Goal: Information Seeking & Learning: Find specific fact

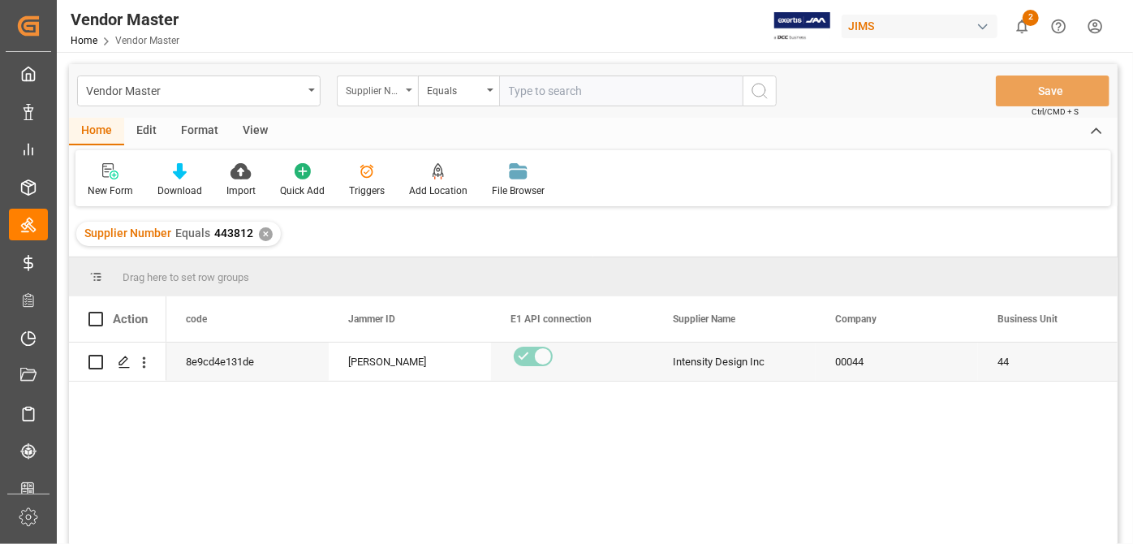
click at [395, 93] on div "Supplier Number" at bounding box center [373, 89] width 55 height 19
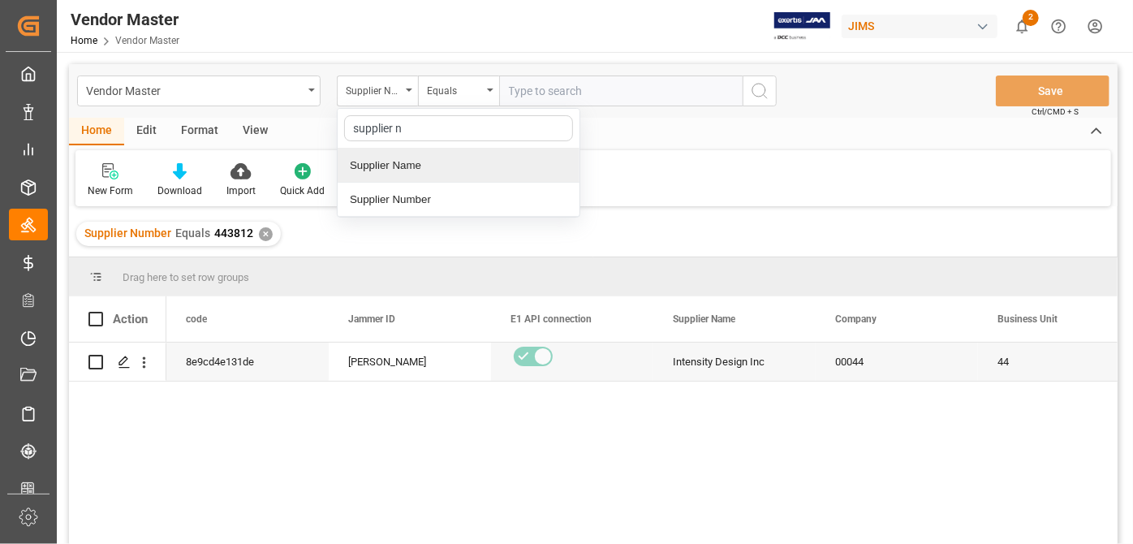
type input "supplier nu"
click at [431, 168] on div "Supplier Number" at bounding box center [459, 166] width 242 height 34
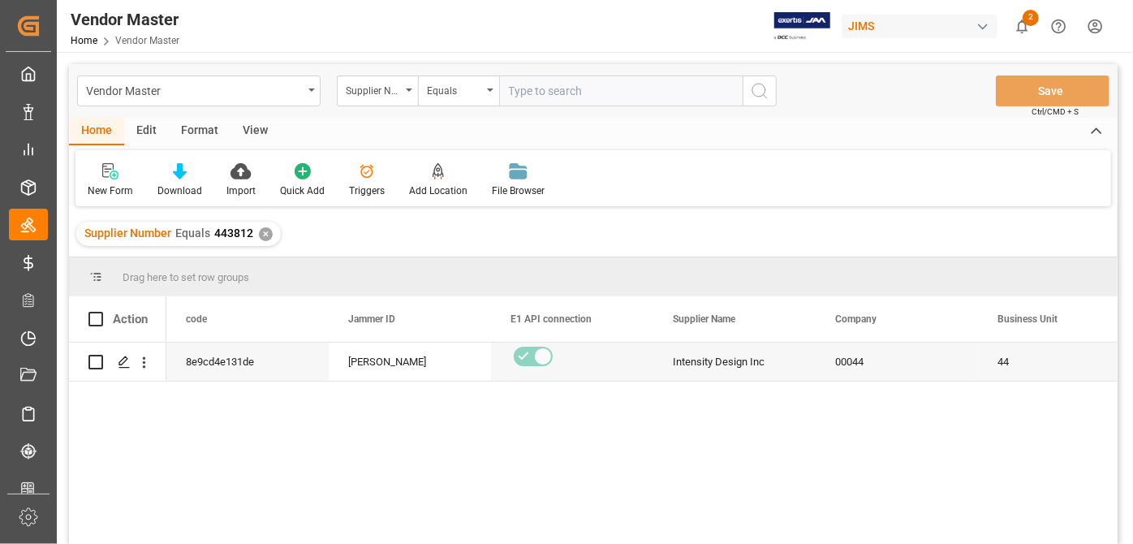
click at [552, 84] on input "text" at bounding box center [621, 90] width 244 height 31
paste input "209159"
type input "209159"
click at [257, 239] on div "Supplier Number Equals 443812 ✕" at bounding box center [178, 234] width 205 height 24
click at [265, 227] on div "✕" at bounding box center [266, 234] width 14 height 14
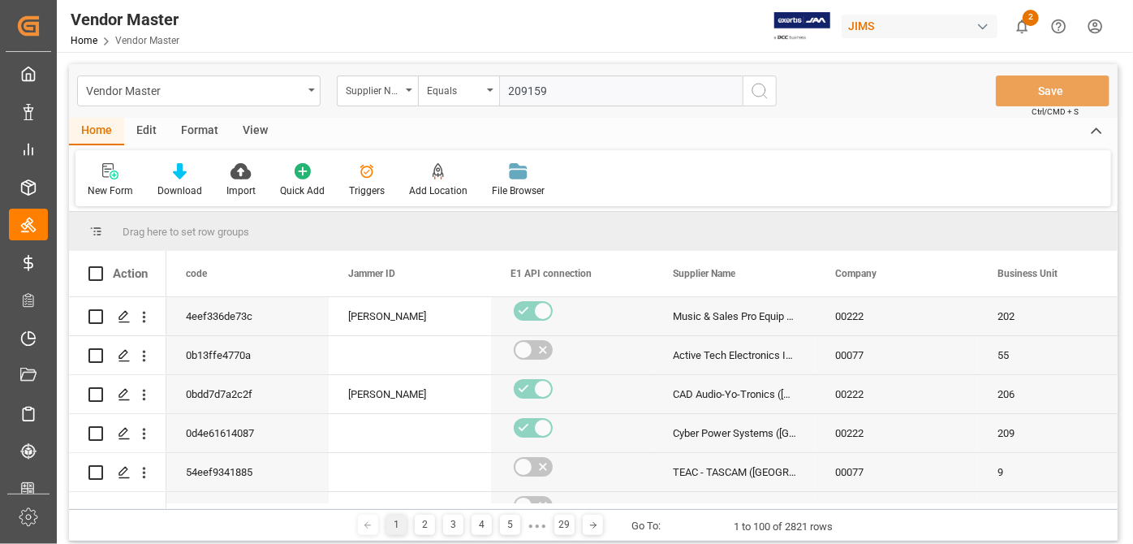
click at [764, 96] on icon "search button" at bounding box center [759, 90] width 19 height 19
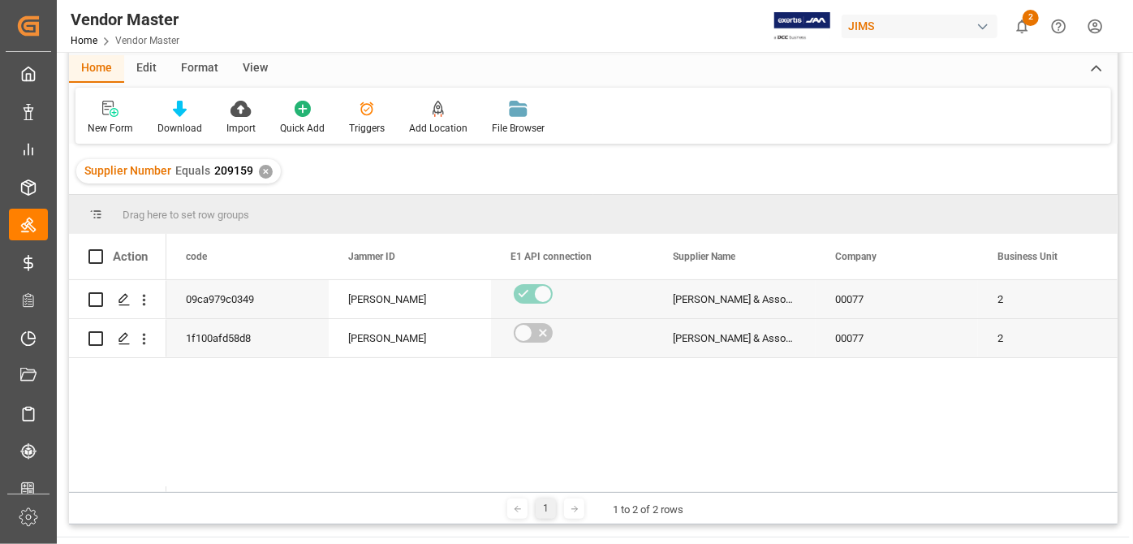
scroll to position [147, 0]
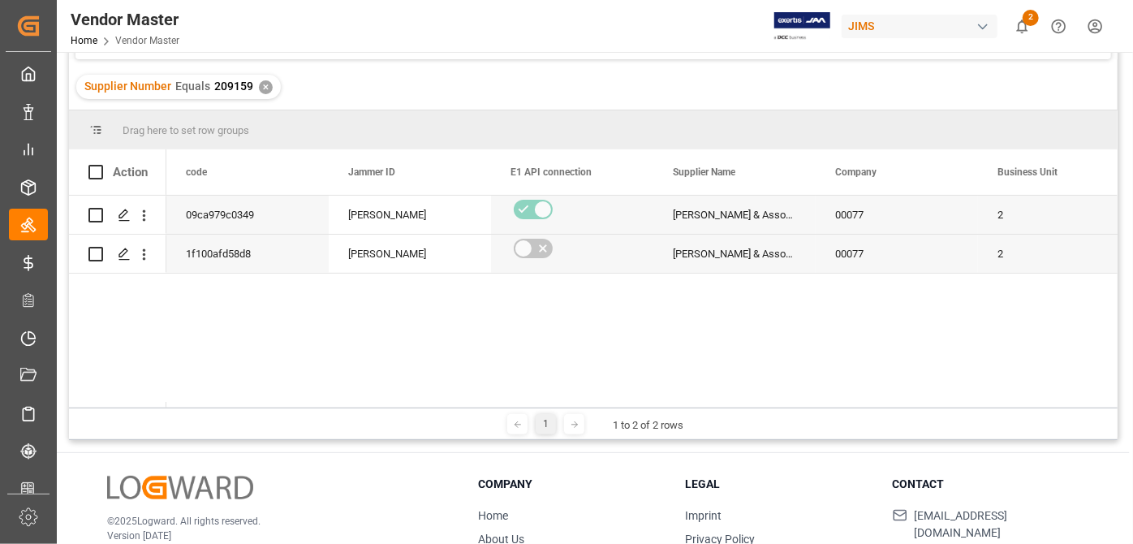
drag, startPoint x: 233, startPoint y: 401, endPoint x: 340, endPoint y: 407, distance: 107.3
click at [340, 407] on div "Drag here to set row groups Drag here to set column labels Action code Jammer I…" at bounding box center [593, 275] width 1049 height 330
click at [202, 407] on div "1 1 to 2 of 2 rows" at bounding box center [593, 423] width 1049 height 32
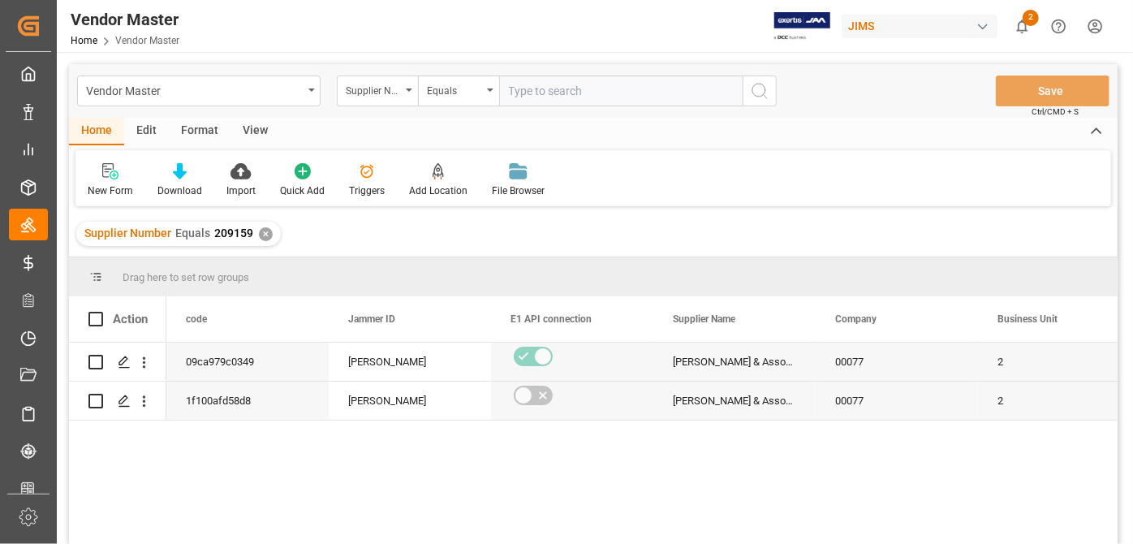
click at [513, 230] on div "Supplier Number Equals 209159 ✕" at bounding box center [593, 233] width 1049 height 45
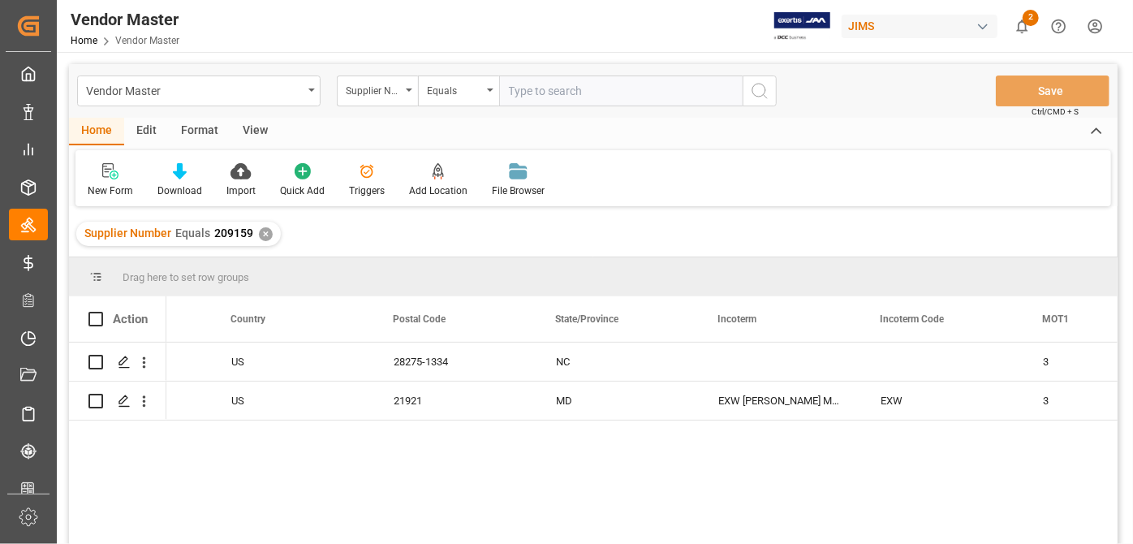
click at [267, 232] on div "✕" at bounding box center [266, 234] width 14 height 14
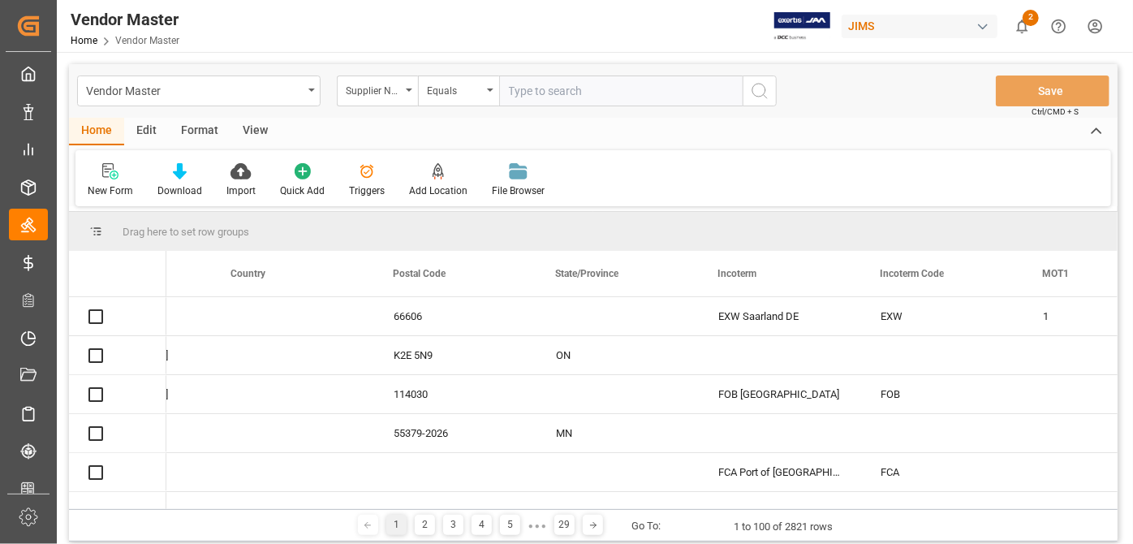
click at [597, 96] on input "text" at bounding box center [621, 90] width 244 height 31
paste input "404677"
type input "404677"
click at [763, 93] on icon "search button" at bounding box center [759, 90] width 19 height 19
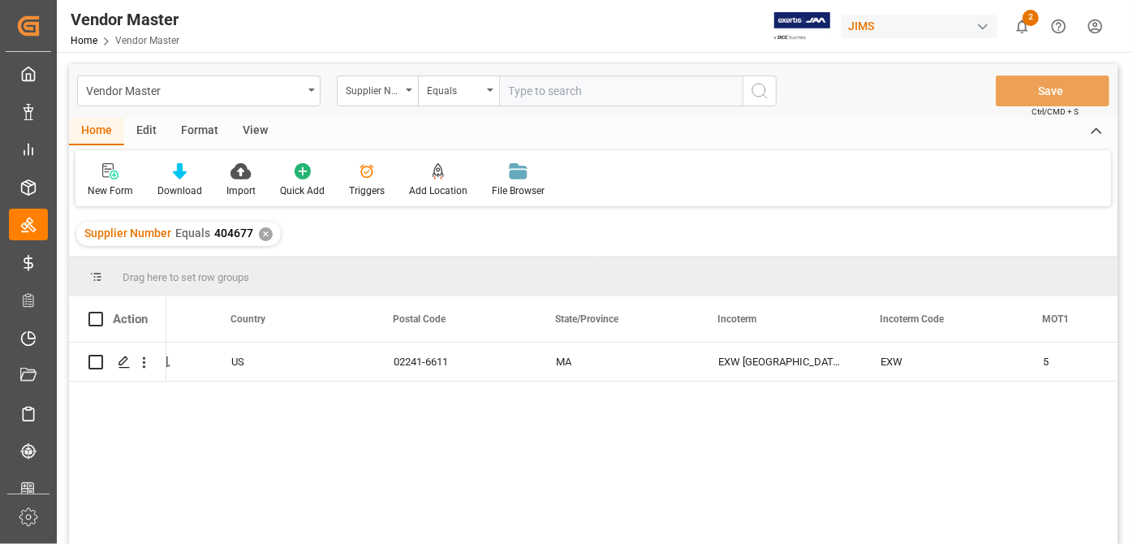
click at [589, 98] on input "text" at bounding box center [621, 90] width 244 height 31
paste input "752487"
type input "752487"
click at [264, 236] on div "✕" at bounding box center [266, 234] width 14 height 14
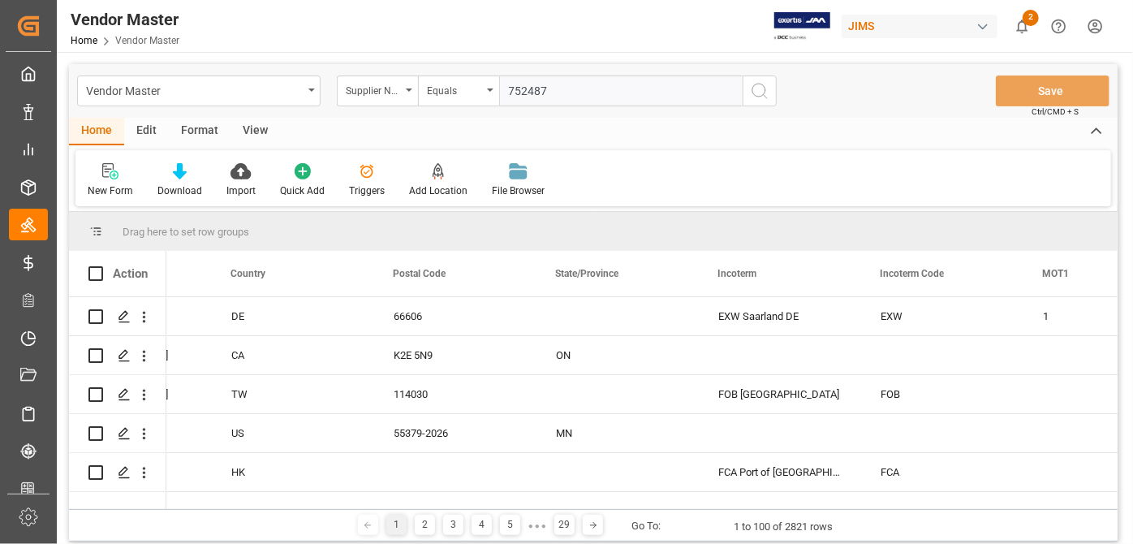
click at [759, 94] on icon "search button" at bounding box center [759, 90] width 19 height 19
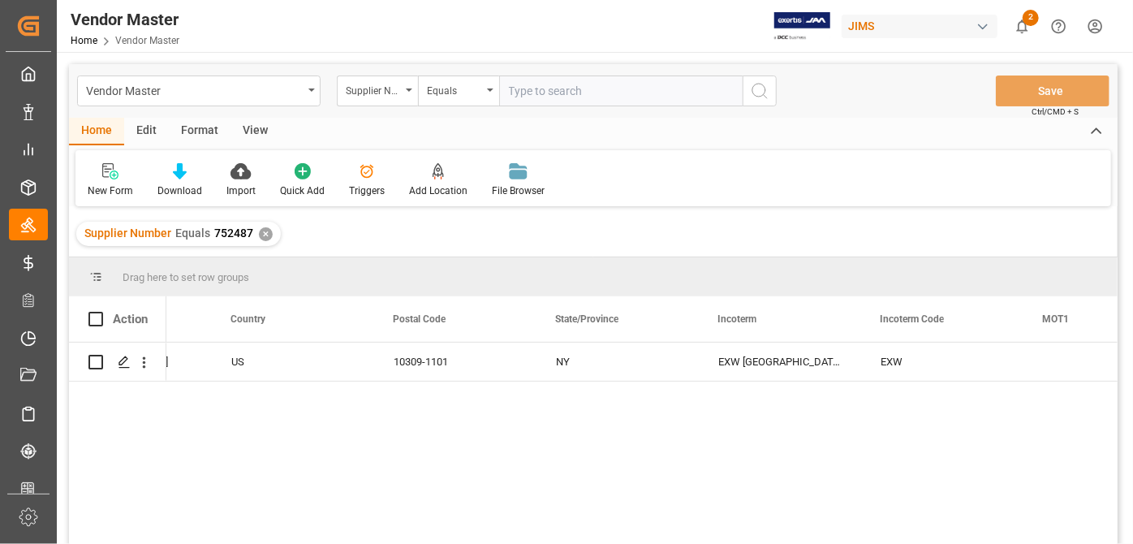
click at [460, 386] on div "[GEOGRAPHIC_DATA] [GEOGRAPHIC_DATA] 10309-1101 NY EXW [GEOGRAPHIC_DATA] [GEOGRA…" at bounding box center [641, 449] width 951 height 212
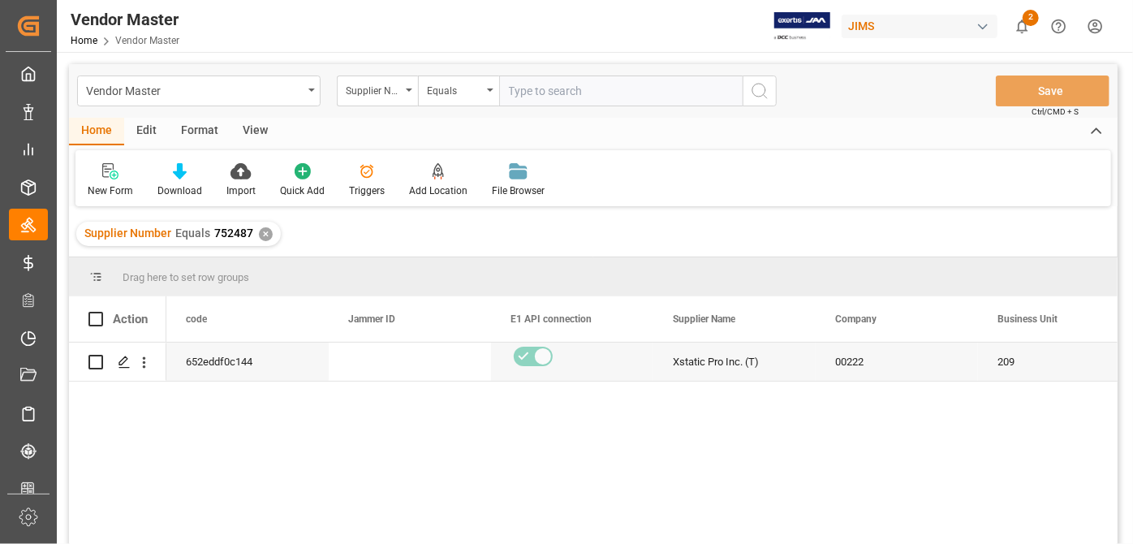
click at [623, 96] on input "text" at bounding box center [621, 90] width 244 height 31
paste input "752487"
type input "752487"
click at [262, 236] on div "✕" at bounding box center [266, 234] width 14 height 14
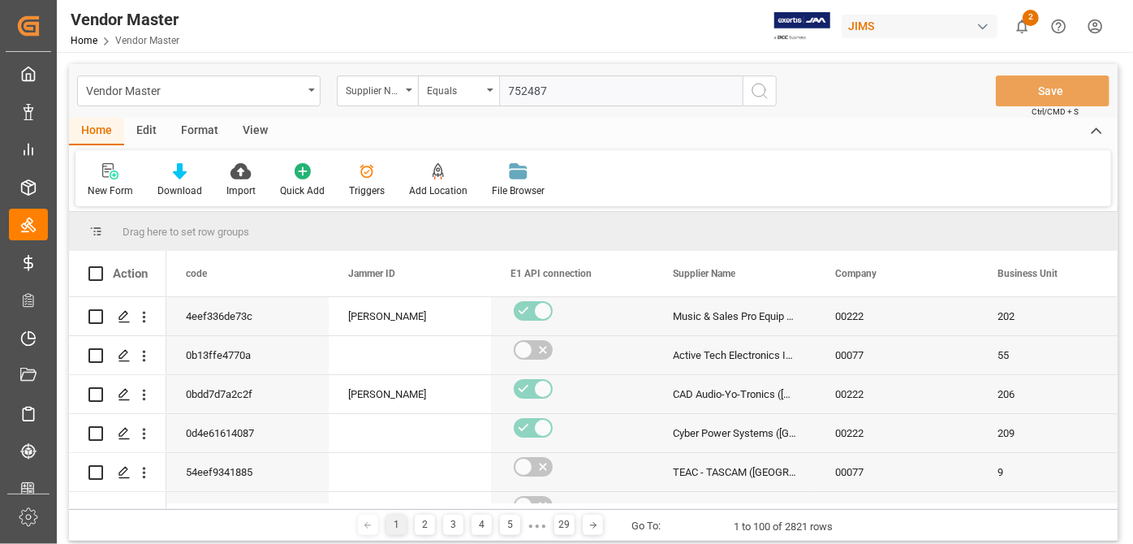
click at [761, 93] on icon "search button" at bounding box center [759, 90] width 19 height 19
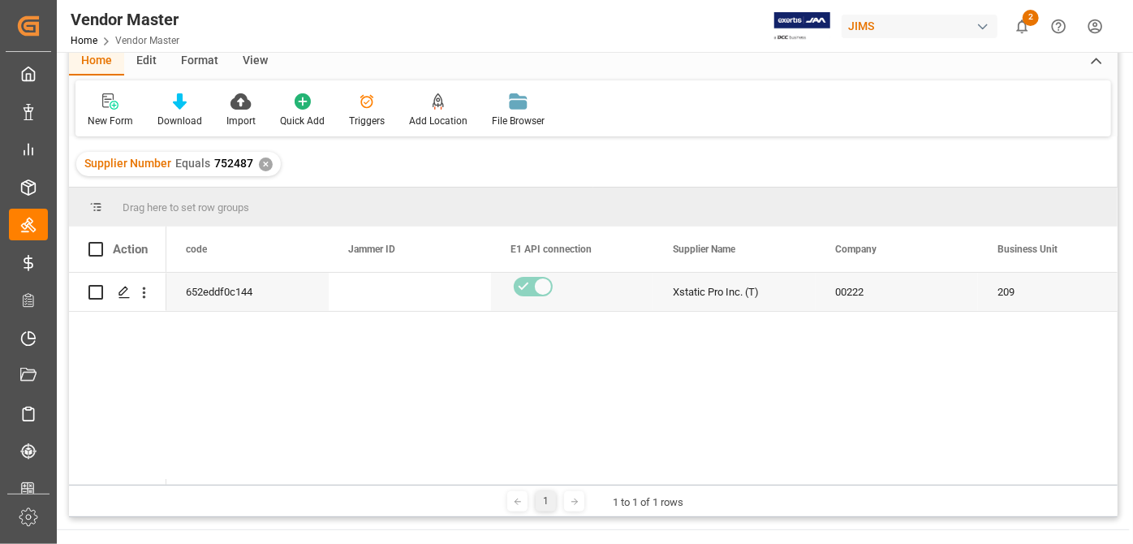
scroll to position [147, 0]
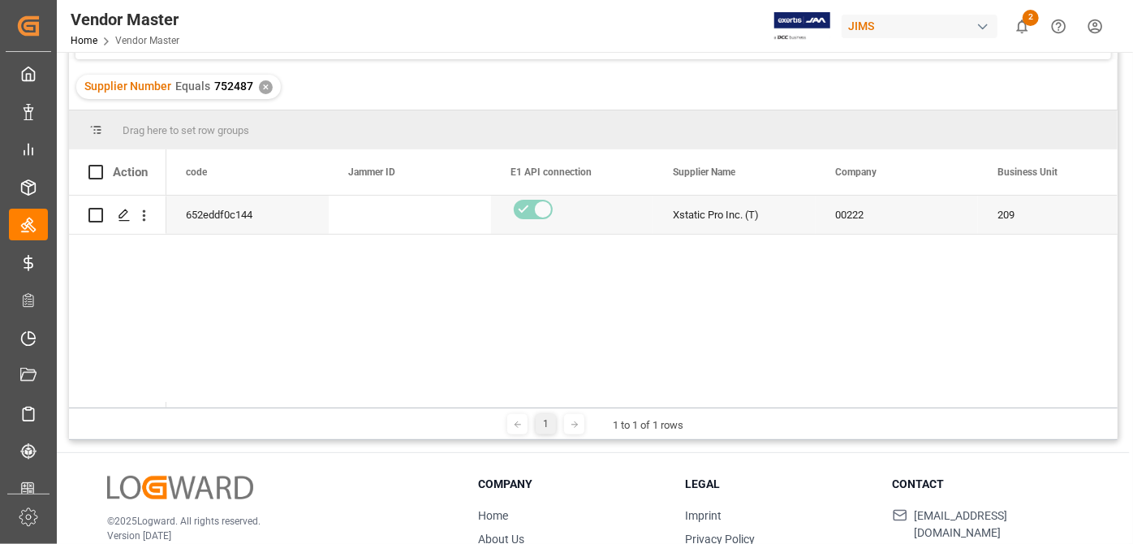
drag, startPoint x: 197, startPoint y: 401, endPoint x: 225, endPoint y: 403, distance: 27.7
click at [225, 403] on div at bounding box center [641, 405] width 951 height 6
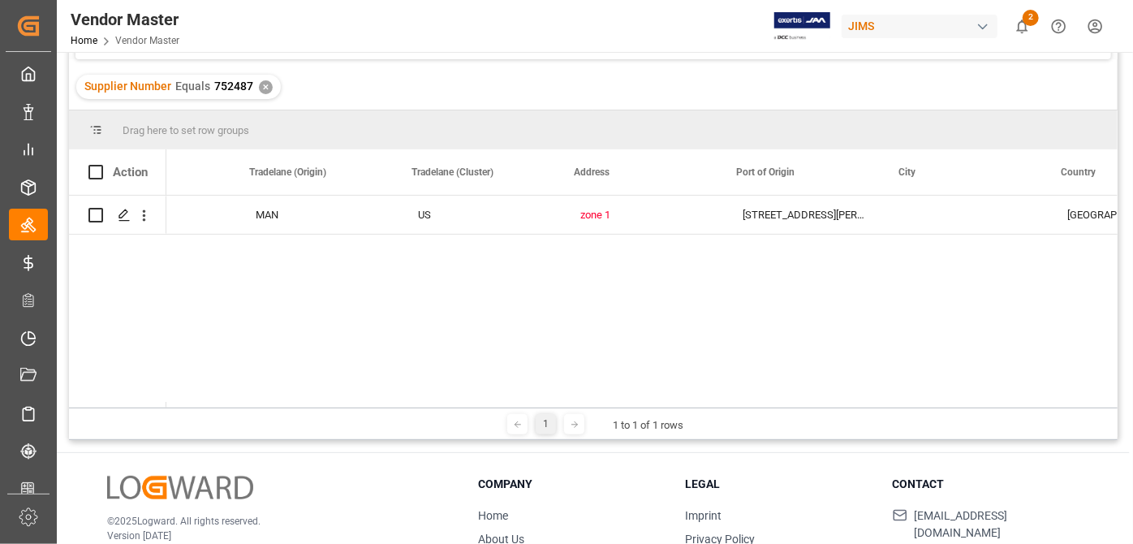
scroll to position [0, 2871]
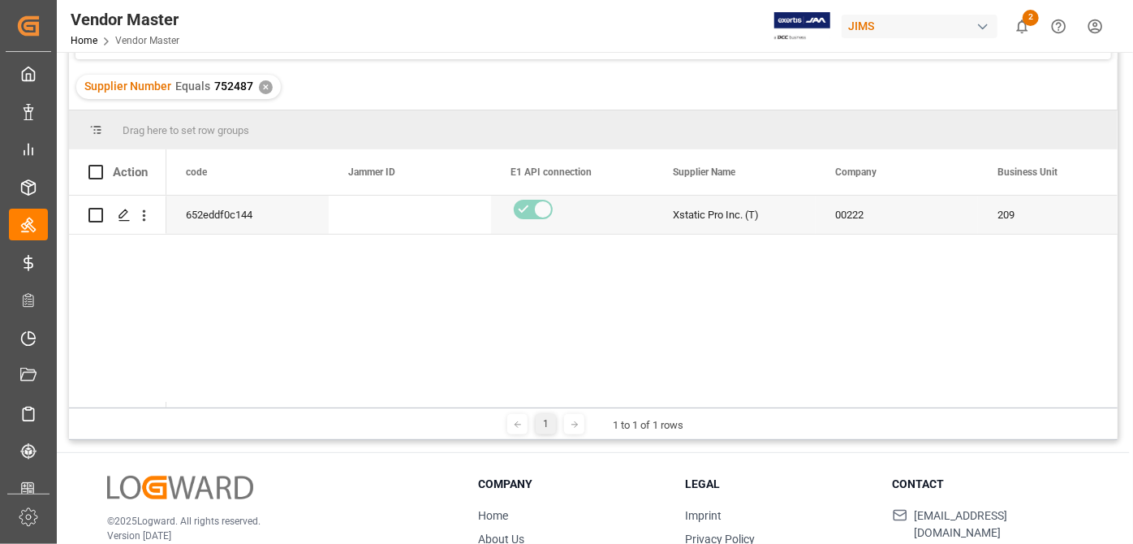
click at [273, 88] on div "Supplier Number Equals 752487 ✕" at bounding box center [178, 87] width 205 height 24
click at [269, 88] on div "✕" at bounding box center [266, 87] width 14 height 14
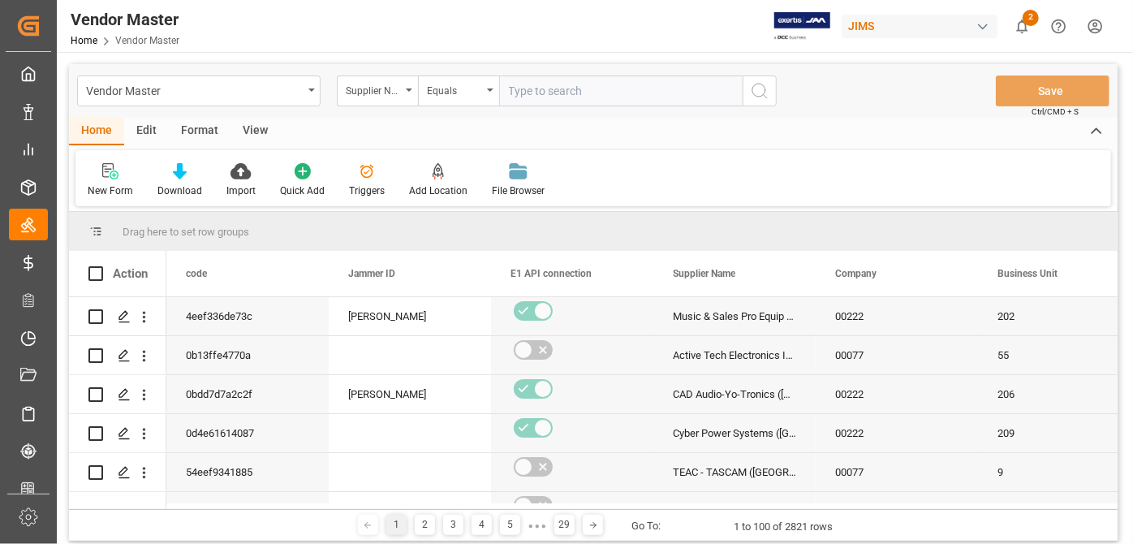
click at [546, 75] on input "text" at bounding box center [621, 90] width 244 height 31
paste input "752687"
type input "752687"
click at [765, 95] on icon "search button" at bounding box center [759, 90] width 19 height 19
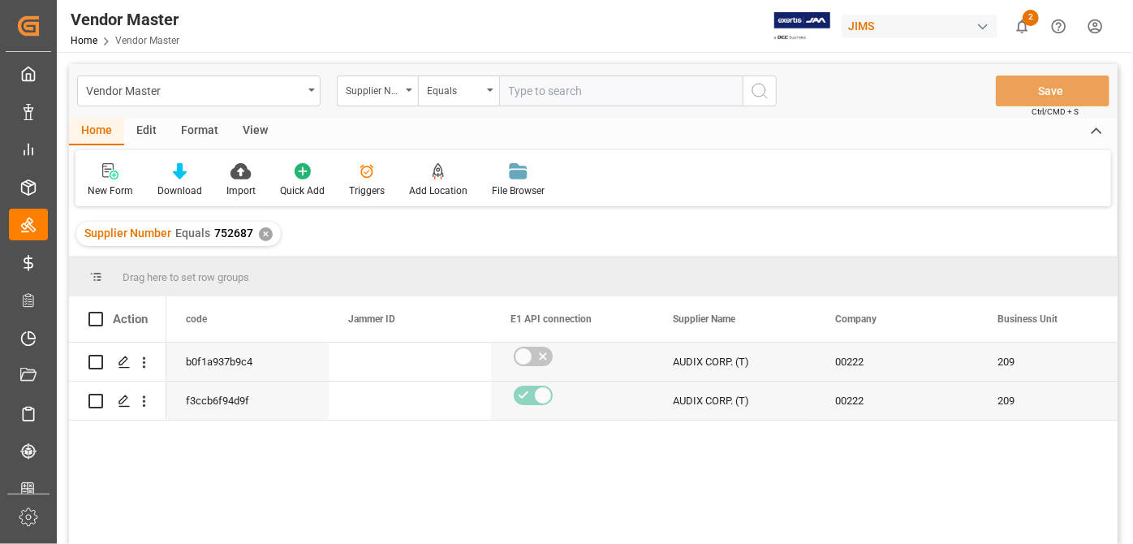
click at [381, 528] on div "b0f1a937b9c4 AUDIX CORP. (T) 00222 209 A f3ccb6f94d9f AUDIX CORP. (T) 00222 209…" at bounding box center [641, 449] width 951 height 212
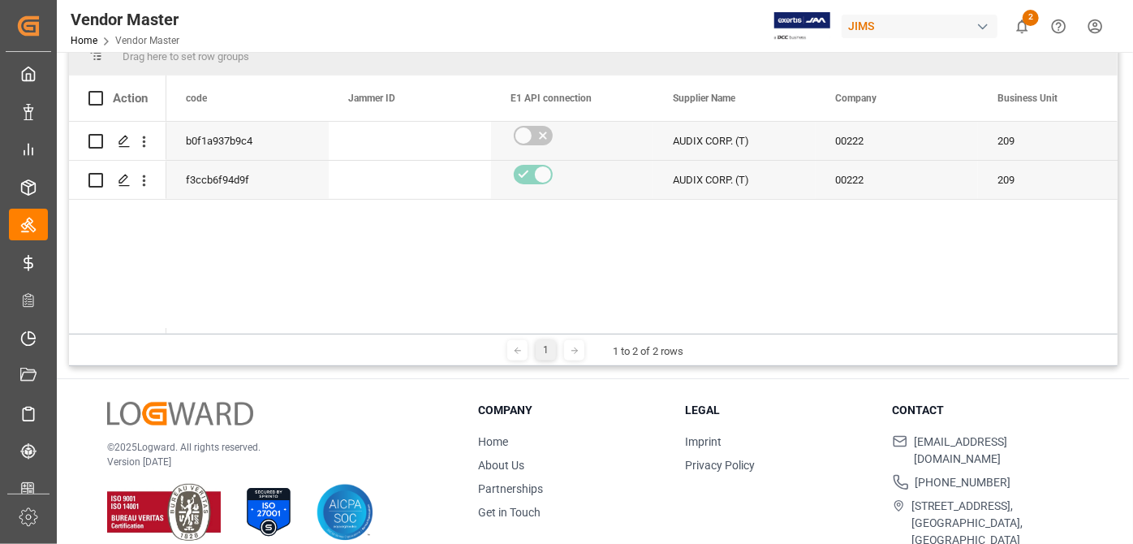
click at [229, 336] on div "1 1 to 2 of 2 rows" at bounding box center [593, 350] width 1049 height 32
click at [229, 334] on div "1 1 to 2 of 2 rows" at bounding box center [593, 350] width 1049 height 32
drag, startPoint x: 229, startPoint y: 333, endPoint x: 255, endPoint y: 326, distance: 26.8
click at [244, 331] on div "Drag here to set row groups Drag here to set column labels Action code Jammer I…" at bounding box center [593, 202] width 1049 height 330
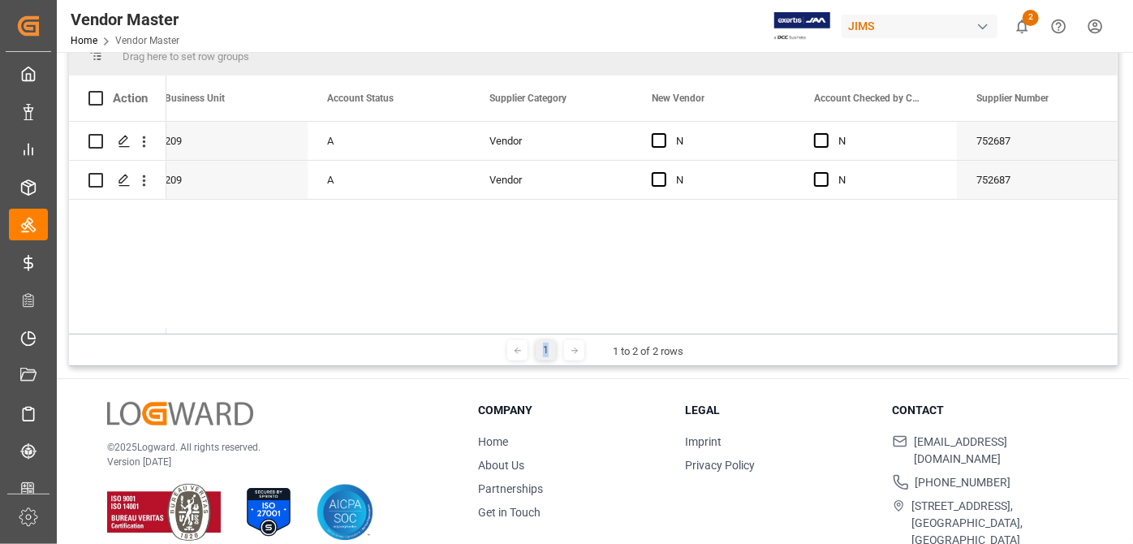
drag, startPoint x: 261, startPoint y: 327, endPoint x: 451, endPoint y: 318, distance: 191.0
click at [451, 318] on div "Action Company Business Unit Account Status" at bounding box center [593, 204] width 1049 height 258
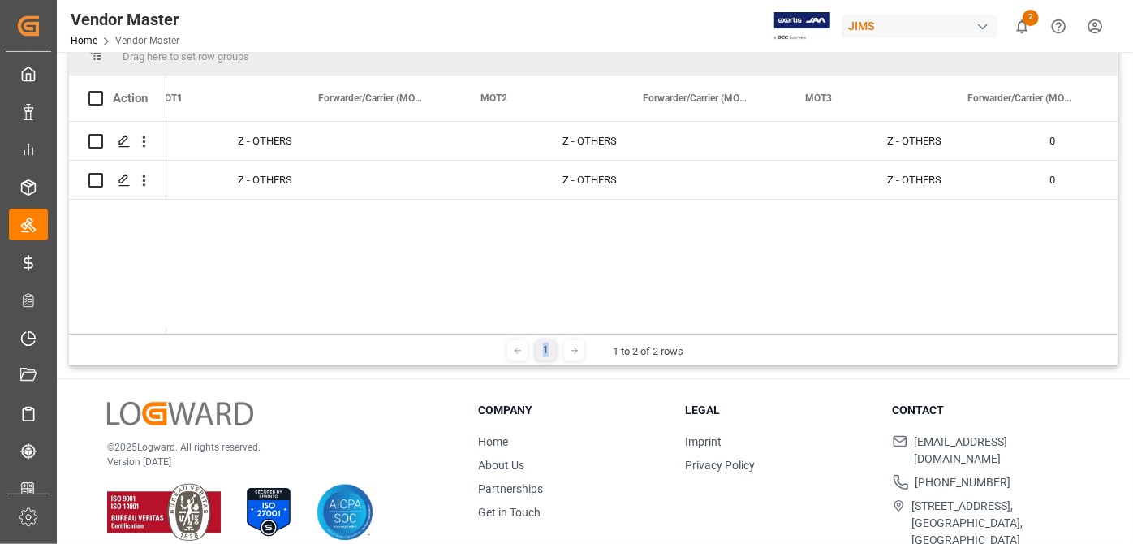
scroll to position [0, 4576]
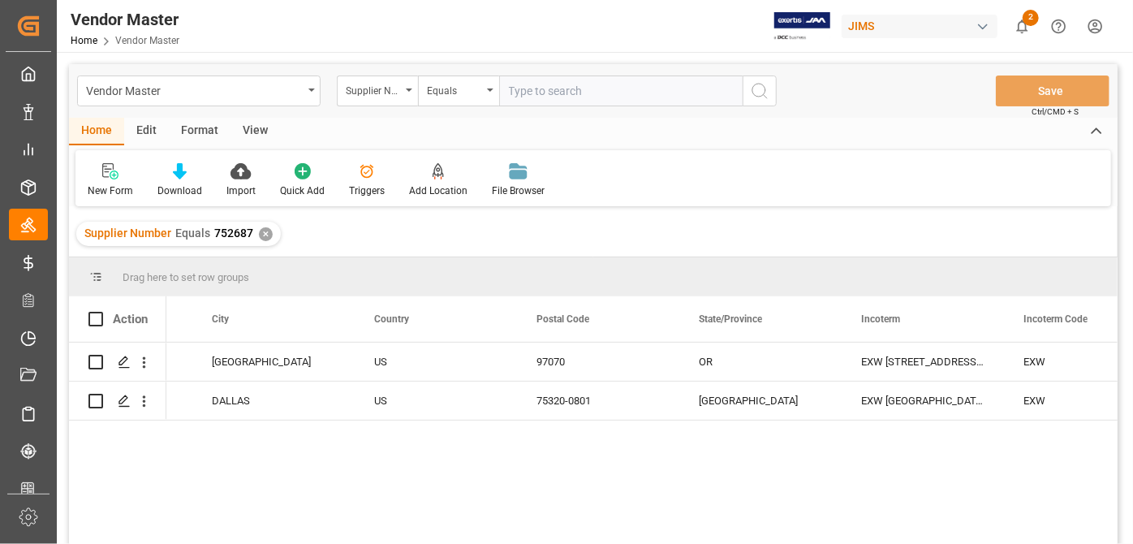
click at [581, 97] on input "text" at bounding box center [621, 90] width 244 height 31
paste input "752733"
type input "752733"
click at [259, 234] on div "✕" at bounding box center [266, 234] width 14 height 14
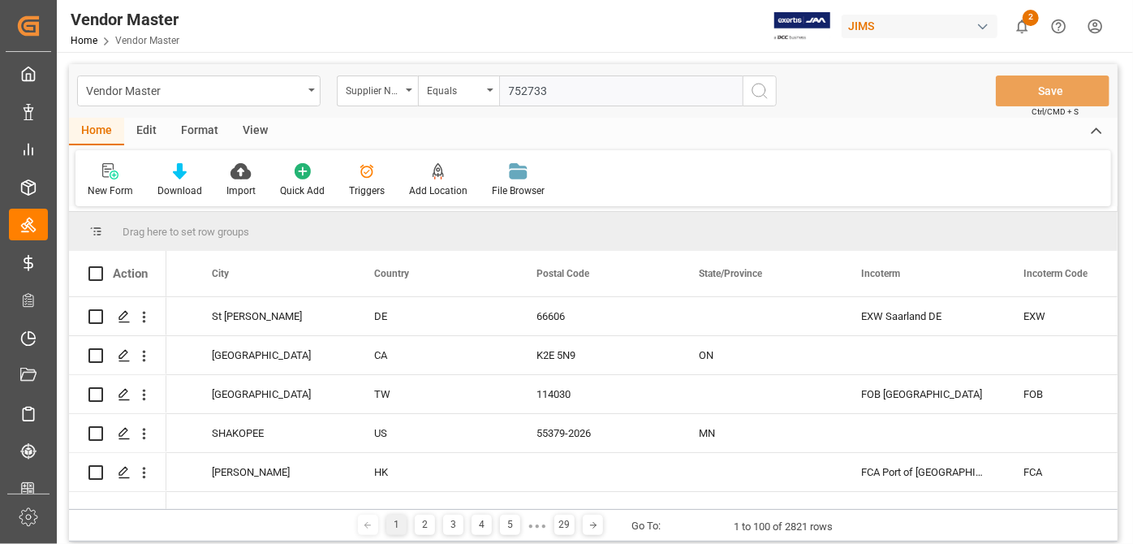
click at [764, 97] on icon "search button" at bounding box center [759, 90] width 19 height 19
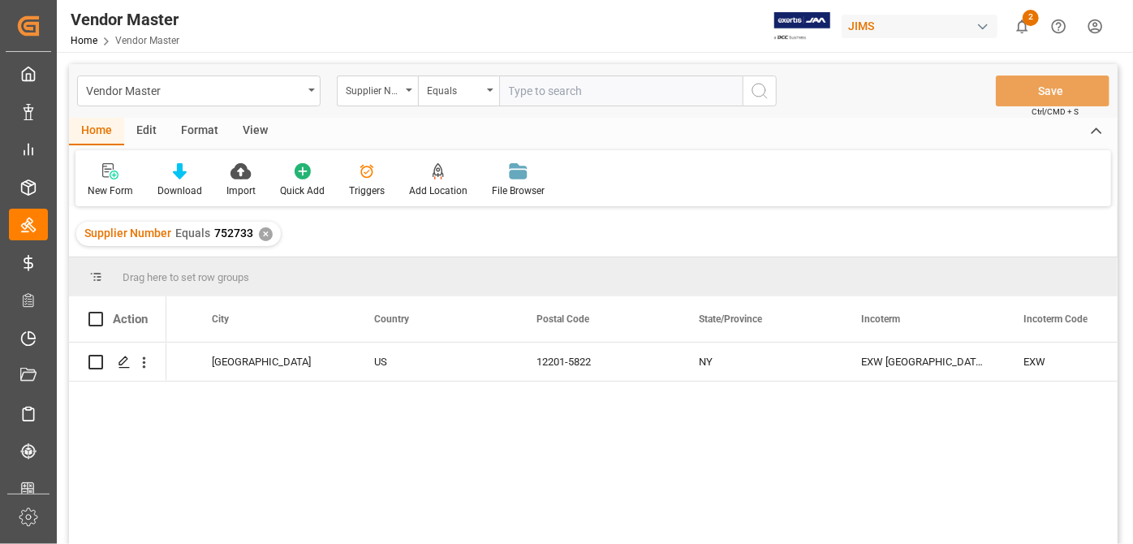
click at [618, 93] on input "text" at bounding box center [621, 90] width 244 height 31
click at [580, 80] on input "text" at bounding box center [621, 90] width 244 height 31
paste input "752562"
type input "752562"
click at [267, 231] on div "✕" at bounding box center [266, 234] width 14 height 14
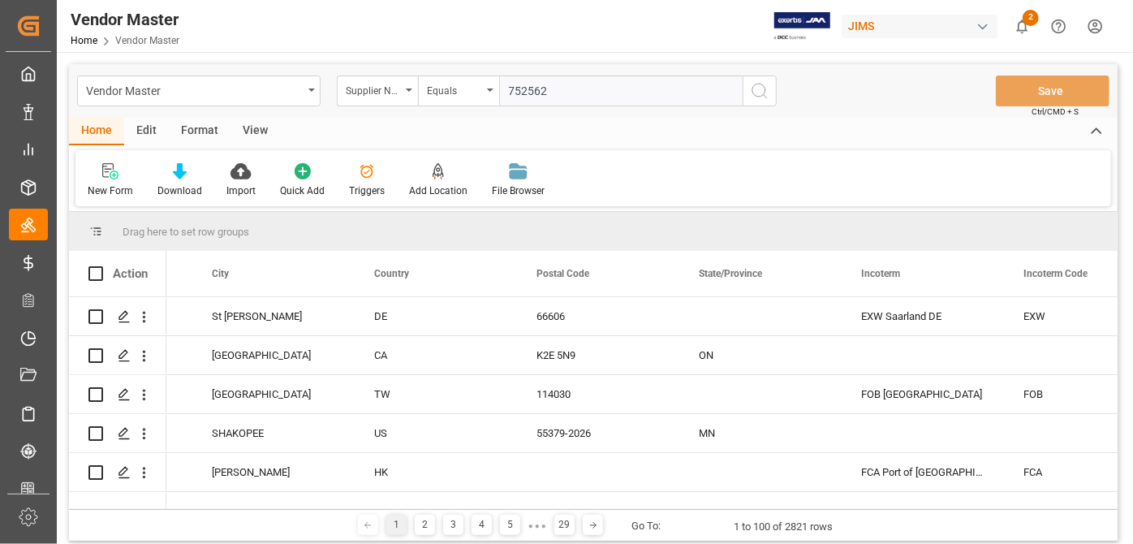
click at [764, 97] on icon "search button" at bounding box center [759, 90] width 19 height 19
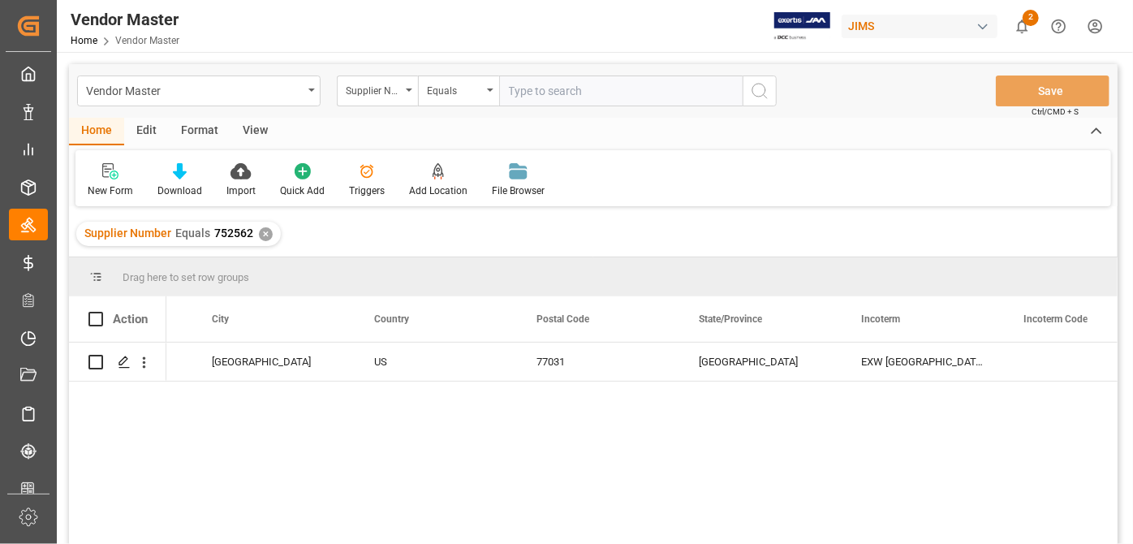
drag, startPoint x: 706, startPoint y: 418, endPoint x: 506, endPoint y: 461, distance: 205.1
click at [706, 418] on div "[STREET_ADDRESS][PERSON_NAME] [GEOGRAPHIC_DATA] EXW [GEOGRAPHIC_DATA] [GEOGRAPH…" at bounding box center [641, 449] width 951 height 212
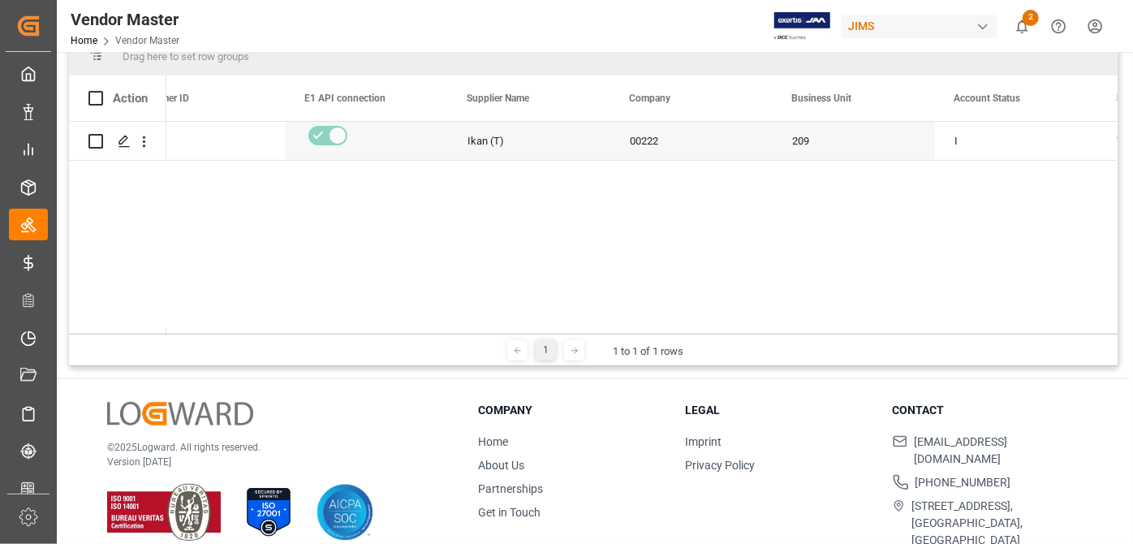
scroll to position [0, 6]
